Goal: Task Accomplishment & Management: Use online tool/utility

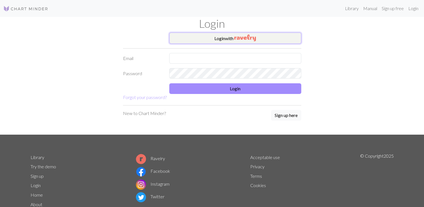
click at [236, 39] on img "button" at bounding box center [245, 37] width 22 height 7
click at [258, 38] on button "Login with" at bounding box center [235, 37] width 132 height 11
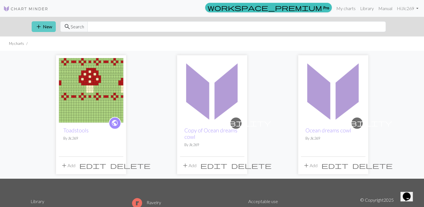
click at [36, 25] on span "add" at bounding box center [38, 27] width 7 height 8
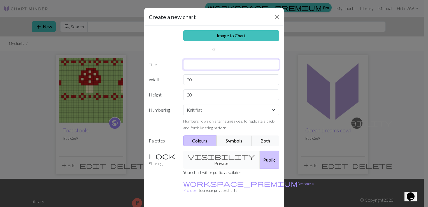
click at [201, 64] on input "text" at bounding box center [231, 64] width 96 height 11
type input "strawberry"
drag, startPoint x: 203, startPoint y: 77, endPoint x: 183, endPoint y: 79, distance: 19.4
click at [183, 79] on input "20" at bounding box center [231, 79] width 96 height 11
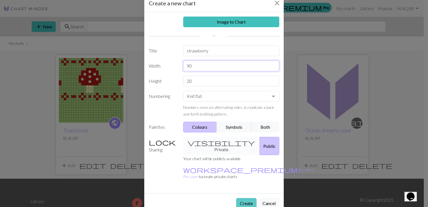
type input "90"
click at [242, 198] on button "Create" at bounding box center [246, 203] width 20 height 11
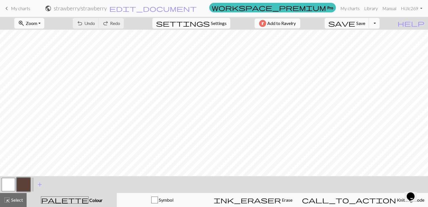
click at [27, 8] on span "My charts" at bounding box center [20, 8] width 19 height 5
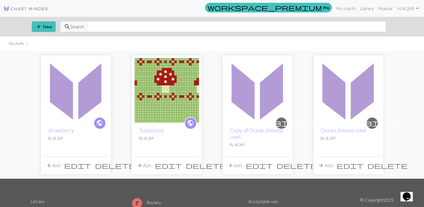
click at [164, 88] on img at bounding box center [166, 90] width 64 height 64
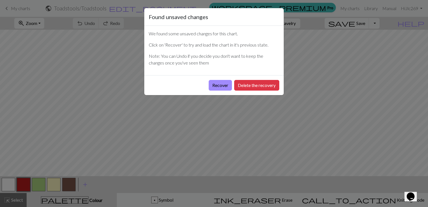
click at [210, 115] on div "Found unsaved changes We found some unsaved changes for this chart. Click on 'R…" at bounding box center [214, 103] width 428 height 207
click at [241, 89] on button "Delete the recovery" at bounding box center [256, 85] width 45 height 11
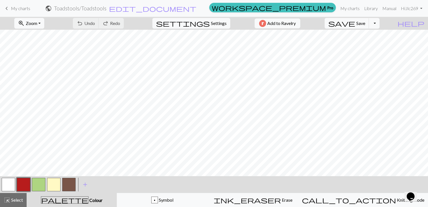
click at [25, 9] on span "My charts" at bounding box center [20, 8] width 19 height 5
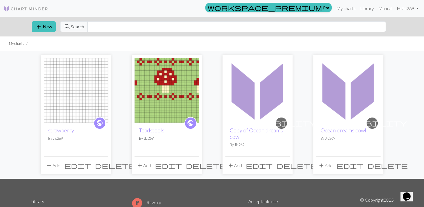
click at [85, 84] on img at bounding box center [76, 90] width 64 height 64
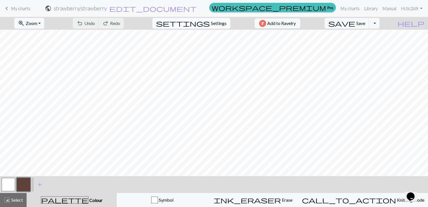
click at [215, 23] on span "Settings" at bounding box center [219, 23] width 16 height 7
select select "aran"
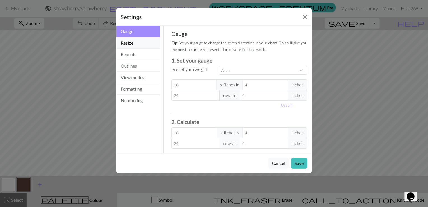
click at [132, 45] on button "Resize" at bounding box center [138, 42] width 44 height 11
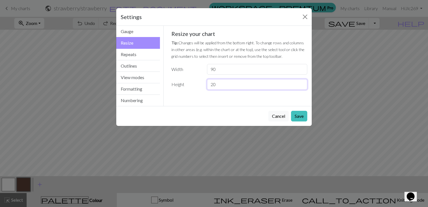
click at [230, 83] on input "20" at bounding box center [257, 84] width 100 height 11
type input "26"
click at [298, 118] on button "Save" at bounding box center [299, 116] width 16 height 11
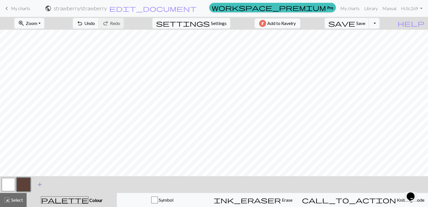
click at [38, 183] on span "add" at bounding box center [39, 184] width 7 height 8
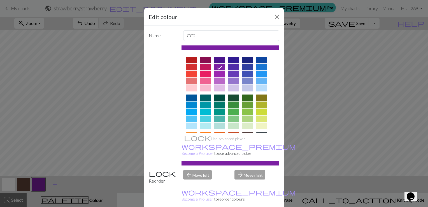
click at [26, 184] on div "Edit colour Name CC2 Use advanced picker workspace_premium Become a Pro user to…" at bounding box center [214, 103] width 428 height 207
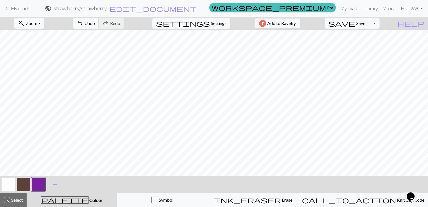
click at [10, 183] on button "button" at bounding box center [8, 184] width 13 height 13
click at [9, 182] on button "button" at bounding box center [8, 184] width 13 height 13
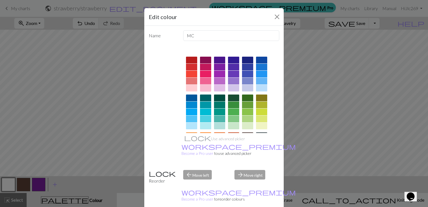
click at [204, 87] on div at bounding box center [205, 88] width 11 height 7
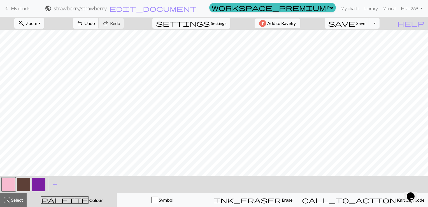
click at [24, 187] on button "button" at bounding box center [23, 184] width 13 height 13
click at [44, 26] on button "zoom_in Zoom Zoom" at bounding box center [29, 23] width 30 height 11
click at [38, 91] on button "200%" at bounding box center [37, 94] width 44 height 9
click at [27, 183] on button "button" at bounding box center [23, 184] width 13 height 13
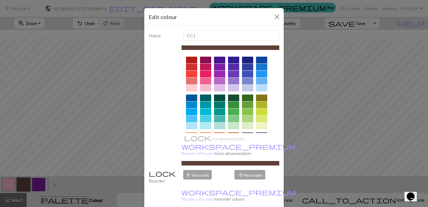
click at [192, 59] on div at bounding box center [191, 60] width 11 height 7
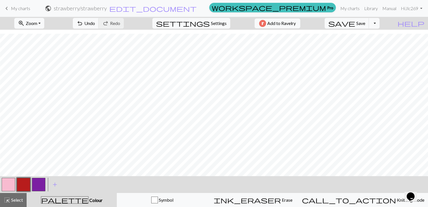
click at [43, 183] on button "button" at bounding box center [38, 184] width 13 height 13
click at [43, 182] on button "button" at bounding box center [38, 184] width 13 height 13
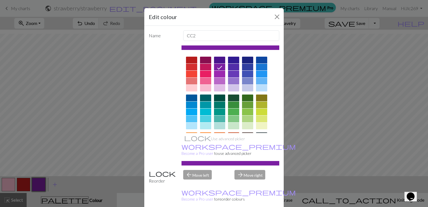
scroll to position [56, 0]
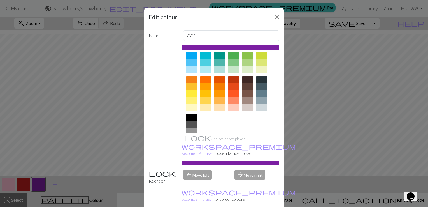
click at [189, 98] on div at bounding box center [191, 100] width 11 height 7
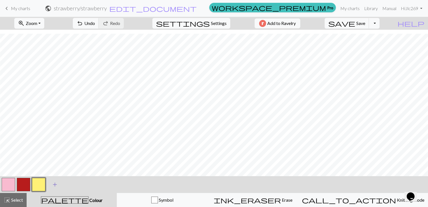
click at [55, 185] on span "add" at bounding box center [55, 184] width 7 height 8
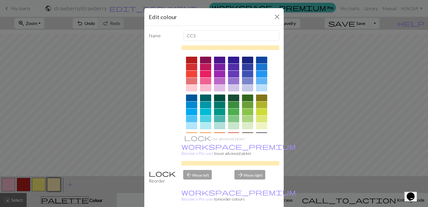
click at [246, 98] on div at bounding box center [247, 97] width 11 height 7
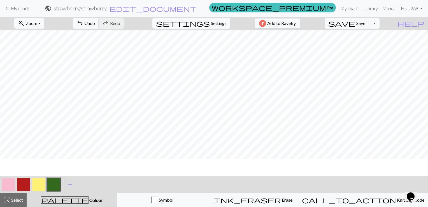
scroll to position [129, 440]
drag, startPoint x: 4, startPoint y: 188, endPoint x: 18, endPoint y: 179, distance: 16.5
click at [6, 187] on button "button" at bounding box center [8, 184] width 13 height 13
click at [44, 28] on button "zoom_in Zoom Zoom" at bounding box center [29, 23] width 30 height 11
click at [45, 46] on button "Fit width" at bounding box center [37, 44] width 44 height 9
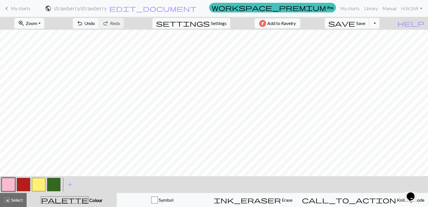
scroll to position [0, 0]
drag, startPoint x: 20, startPoint y: 183, endPoint x: 27, endPoint y: 183, distance: 6.7
click at [21, 183] on button "button" at bounding box center [23, 184] width 13 height 13
click at [40, 182] on button "button" at bounding box center [38, 184] width 13 height 13
click at [25, 183] on button "button" at bounding box center [23, 184] width 13 height 13
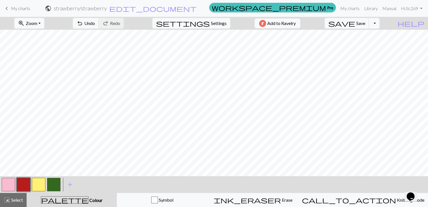
click at [44, 184] on button "button" at bounding box center [38, 184] width 13 height 13
click at [54, 182] on button "button" at bounding box center [53, 184] width 13 height 13
click at [27, 183] on button "button" at bounding box center [23, 184] width 13 height 13
click at [13, 184] on button "button" at bounding box center [8, 184] width 13 height 13
click at [27, 179] on button "button" at bounding box center [23, 184] width 13 height 13
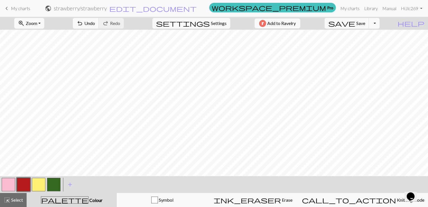
click at [39, 183] on button "button" at bounding box center [38, 184] width 13 height 13
drag, startPoint x: 12, startPoint y: 185, endPoint x: 15, endPoint y: 180, distance: 5.4
click at [13, 184] on button "button" at bounding box center [8, 184] width 13 height 13
drag, startPoint x: 25, startPoint y: 183, endPoint x: 27, endPoint y: 178, distance: 5.8
click at [25, 183] on button "button" at bounding box center [23, 184] width 13 height 13
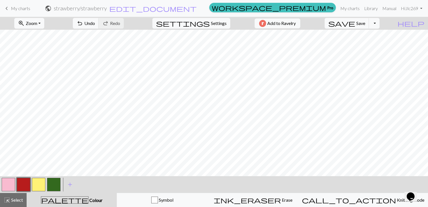
click at [36, 185] on button "button" at bounding box center [38, 184] width 13 height 13
click at [24, 184] on button "button" at bounding box center [23, 184] width 13 height 13
click at [39, 183] on button "button" at bounding box center [38, 184] width 13 height 13
drag, startPoint x: 22, startPoint y: 181, endPoint x: 31, endPoint y: 177, distance: 10.0
click at [23, 181] on button "button" at bounding box center [23, 184] width 13 height 13
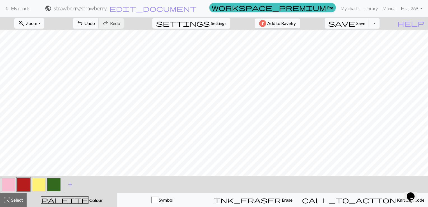
click at [55, 183] on button "button" at bounding box center [53, 184] width 13 height 13
click at [7, 186] on button "button" at bounding box center [8, 184] width 13 height 13
drag, startPoint x: 26, startPoint y: 186, endPoint x: 43, endPoint y: 178, distance: 18.3
click at [26, 186] on button "button" at bounding box center [23, 184] width 13 height 13
click at [37, 182] on button "button" at bounding box center [38, 184] width 13 height 13
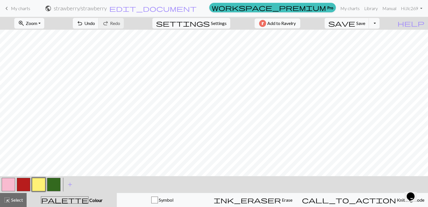
click at [22, 178] on button "button" at bounding box center [23, 184] width 13 height 13
click at [44, 181] on button "button" at bounding box center [38, 184] width 13 height 13
click at [50, 183] on button "button" at bounding box center [53, 184] width 13 height 13
drag, startPoint x: 13, startPoint y: 182, endPoint x: 47, endPoint y: 178, distance: 34.2
click at [14, 182] on button "button" at bounding box center [8, 184] width 13 height 13
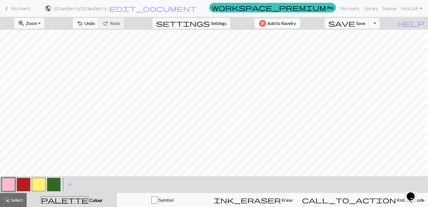
click at [51, 181] on button "button" at bounding box center [53, 184] width 13 height 13
drag, startPoint x: 9, startPoint y: 185, endPoint x: 21, endPoint y: 182, distance: 12.7
click at [9, 185] on button "button" at bounding box center [8, 184] width 13 height 13
click at [52, 185] on button "button" at bounding box center [53, 184] width 13 height 13
click at [14, 183] on button "button" at bounding box center [8, 184] width 13 height 13
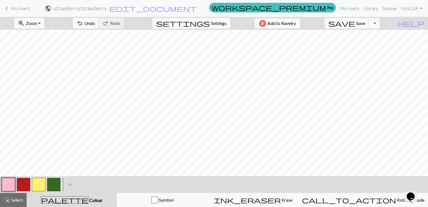
click at [48, 183] on button "button" at bounding box center [53, 184] width 13 height 13
click at [380, 26] on button "Toggle Dropdown" at bounding box center [374, 23] width 11 height 11
click at [365, 23] on span "Save" at bounding box center [360, 22] width 9 height 5
click at [355, 23] on span "save" at bounding box center [341, 23] width 27 height 8
click at [6, 181] on button "button" at bounding box center [8, 184] width 13 height 13
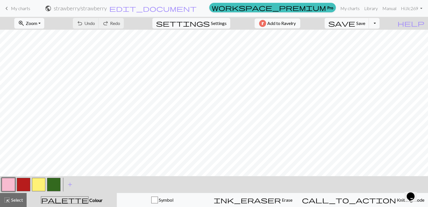
click at [8, 182] on button "button" at bounding box center [8, 184] width 13 height 13
click at [11, 183] on button "button" at bounding box center [8, 184] width 13 height 13
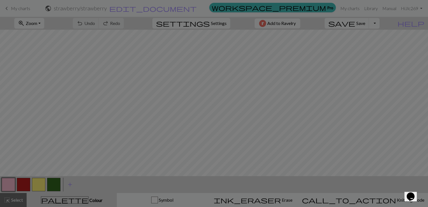
click at [11, 183] on div "Edit colour Name MC Use advanced picker workspace_premium Become a Pro user to …" at bounding box center [214, 103] width 428 height 207
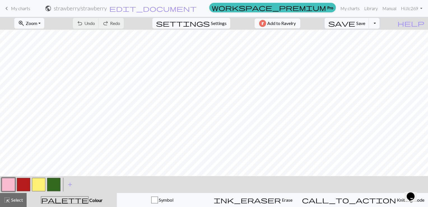
click at [9, 186] on button "button" at bounding box center [8, 184] width 13 height 13
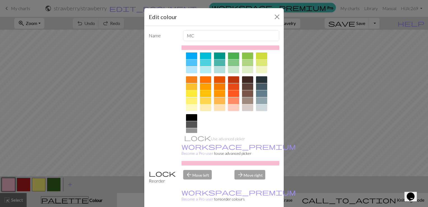
scroll to position [78, 0]
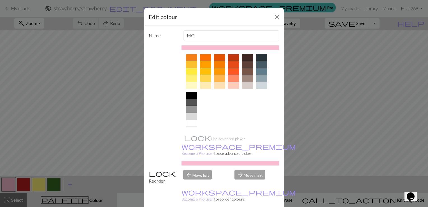
click at [189, 123] on div at bounding box center [191, 123] width 11 height 7
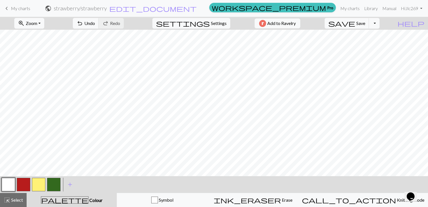
click at [6, 183] on button "button" at bounding box center [8, 184] width 13 height 13
click at [9, 186] on button "button" at bounding box center [8, 184] width 13 height 13
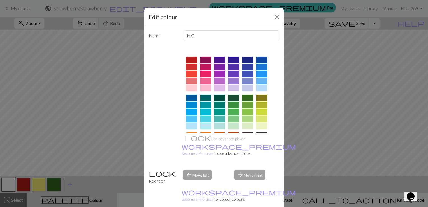
click at [220, 85] on div at bounding box center [219, 88] width 11 height 7
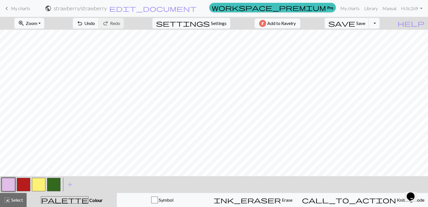
click at [8, 184] on button "button" at bounding box center [8, 184] width 13 height 13
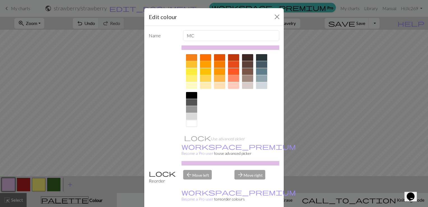
click at [190, 94] on div at bounding box center [191, 95] width 11 height 7
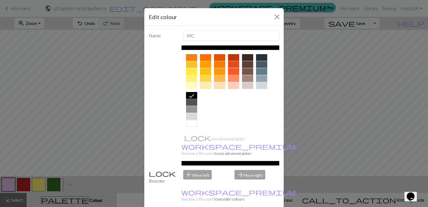
click at [190, 94] on icon at bounding box center [191, 95] width 7 height 7
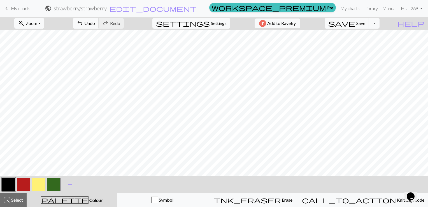
click at [10, 182] on button "button" at bounding box center [8, 184] width 13 height 13
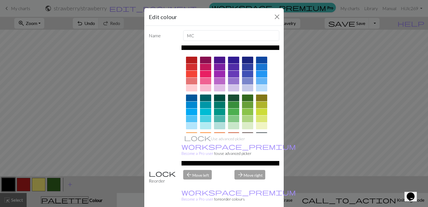
click at [206, 89] on div at bounding box center [205, 88] width 11 height 7
